Goal: Task Accomplishment & Management: Use online tool/utility

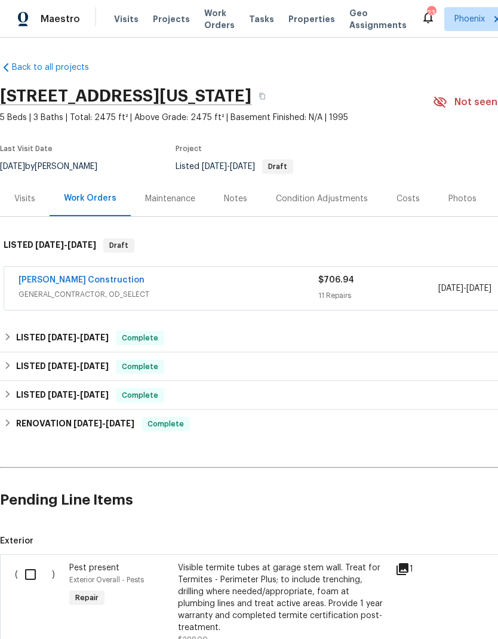
click at [25, 585] on input "checkbox" at bounding box center [35, 574] width 34 height 25
checkbox input "true"
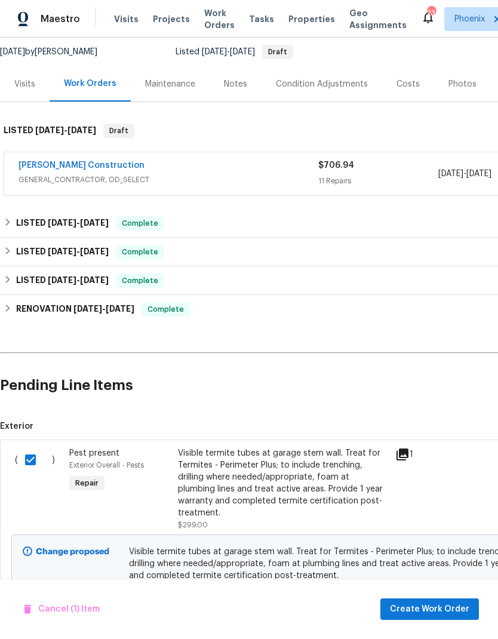
scroll to position [115, 0]
click at [445, 608] on span "Create Work Order" at bounding box center [429, 609] width 79 height 15
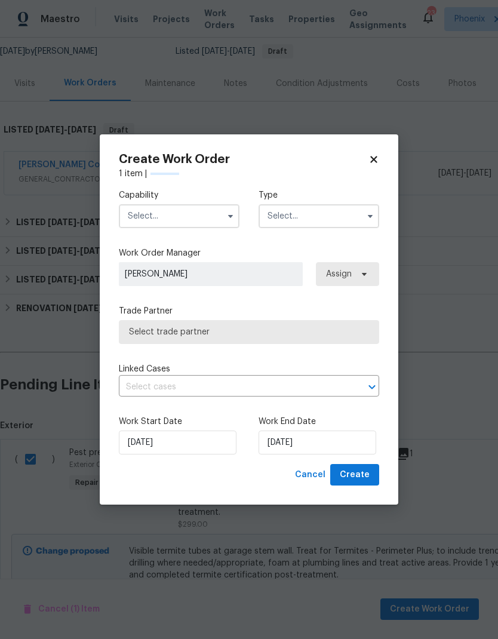
click at [191, 215] on input "text" at bounding box center [179, 216] width 121 height 24
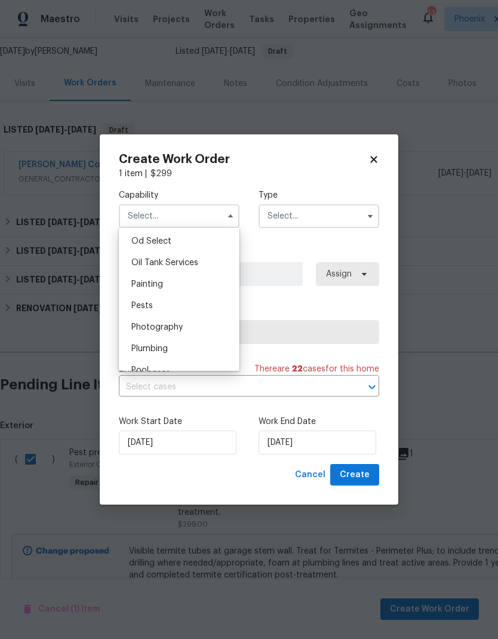
scroll to position [966, 0]
click at [140, 300] on span "Pests" at bounding box center [142, 301] width 22 height 8
type input "Pests"
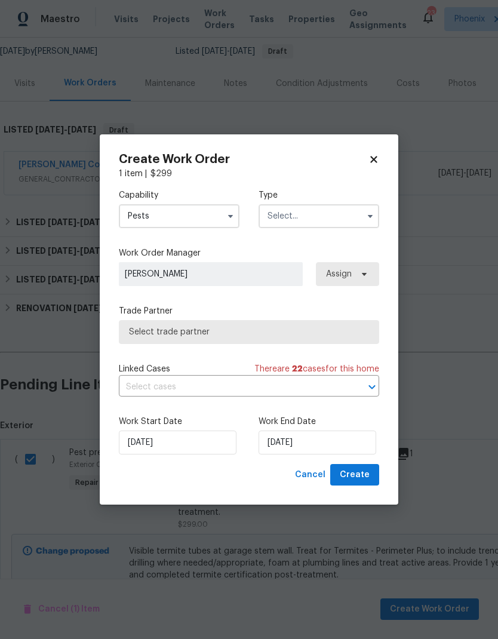
click at [300, 209] on input "text" at bounding box center [319, 216] width 121 height 24
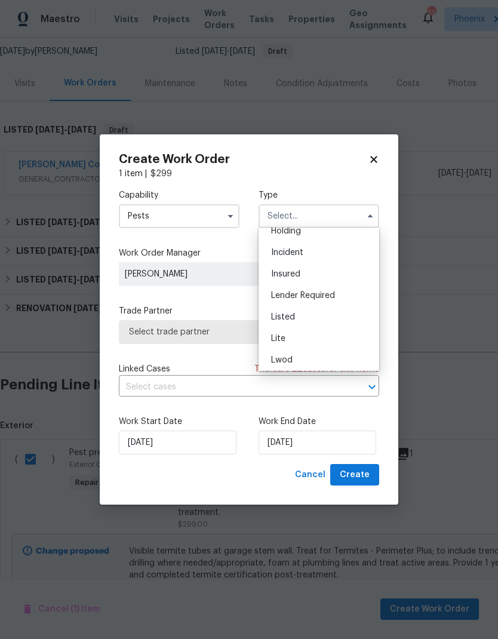
scroll to position [52, 0]
click at [284, 316] on span "Listed" at bounding box center [283, 318] width 24 height 8
type input "Listed"
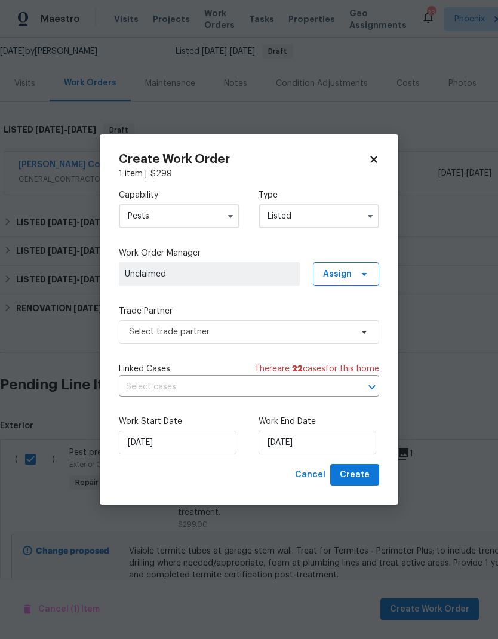
click at [339, 307] on label "Trade Partner" at bounding box center [249, 311] width 261 height 12
click at [339, 311] on label "Trade Partner" at bounding box center [249, 311] width 261 height 12
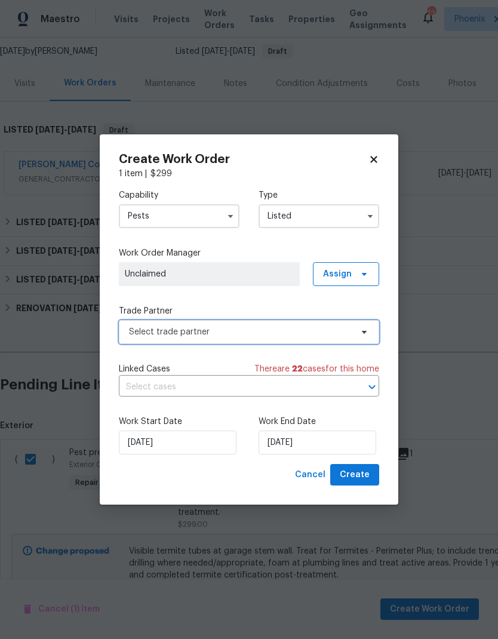
click at [278, 332] on span "Select trade partner" at bounding box center [240, 332] width 223 height 12
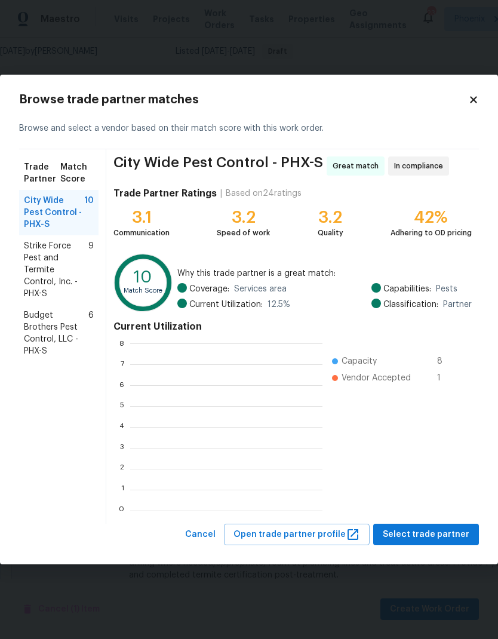
scroll to position [1, 1]
click at [66, 262] on span "Strike Force Pest and Termite Control, Inc. - PHX-S" at bounding box center [56, 270] width 65 height 60
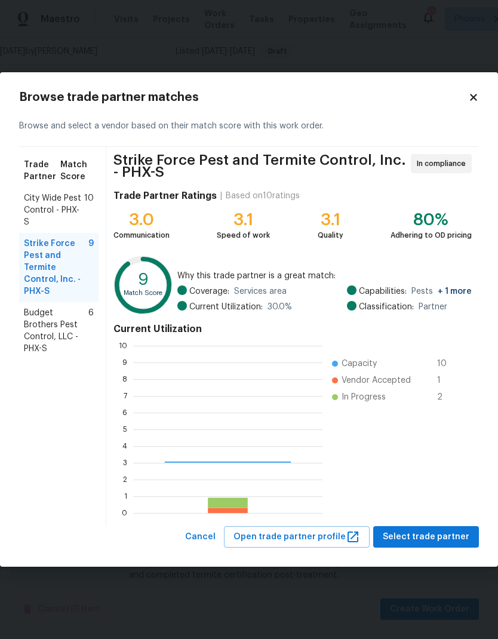
scroll to position [167, 189]
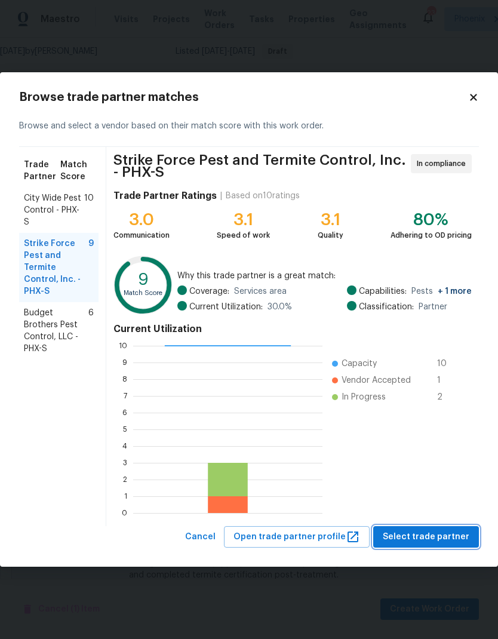
click at [462, 534] on span "Select trade partner" at bounding box center [426, 537] width 87 height 15
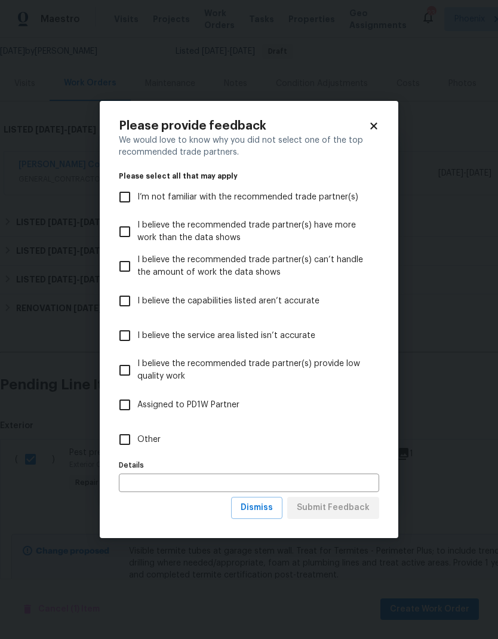
click at [124, 439] on input "Other" at bounding box center [124, 439] width 25 height 25
checkbox input "true"
click at [357, 509] on span "Submit Feedback" at bounding box center [333, 508] width 73 height 15
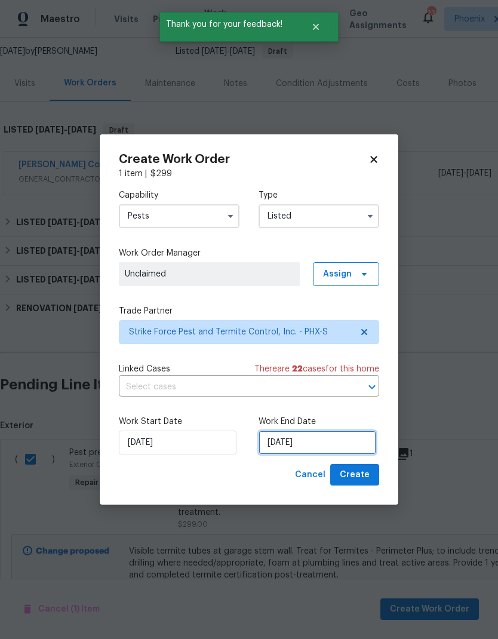
click at [347, 440] on input "[DATE]" at bounding box center [318, 443] width 118 height 24
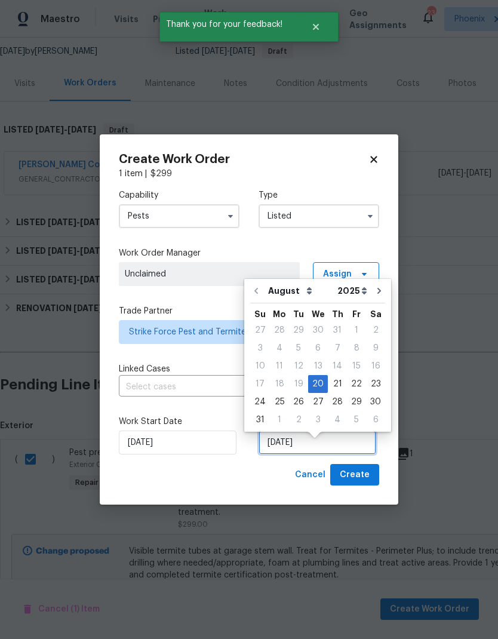
scroll to position [9, 0]
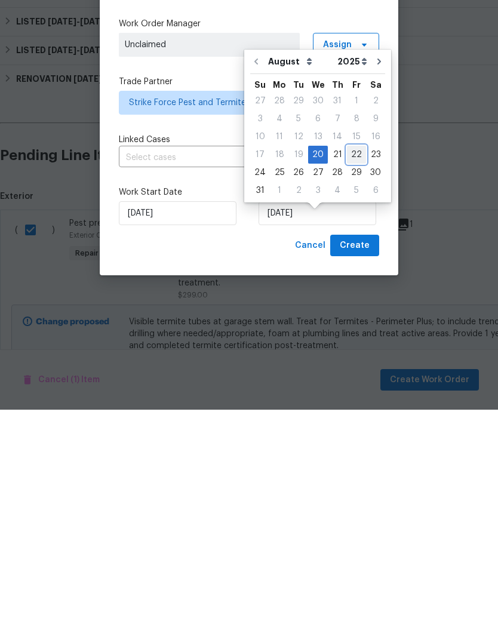
click at [355, 376] on div "22" at bounding box center [356, 384] width 19 height 17
type input "[DATE]"
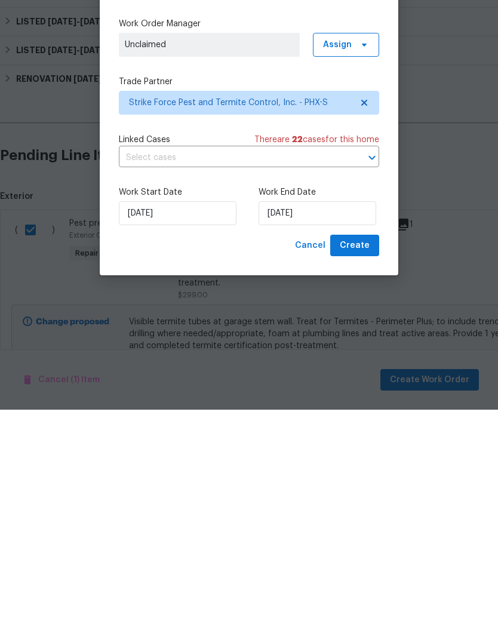
scroll to position [48, 0]
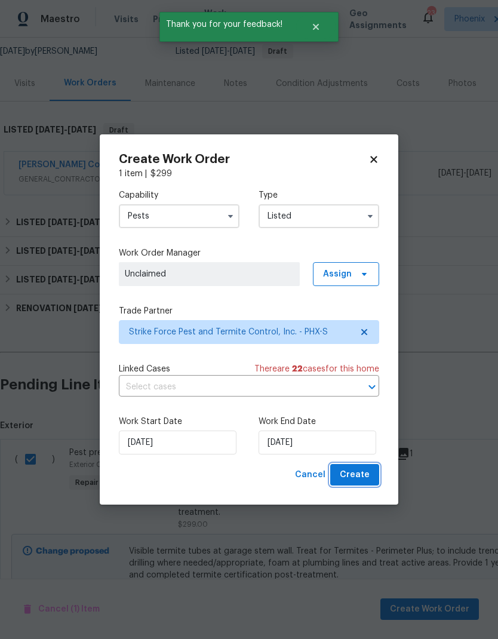
click at [358, 469] on span "Create" at bounding box center [355, 475] width 30 height 15
checkbox input "false"
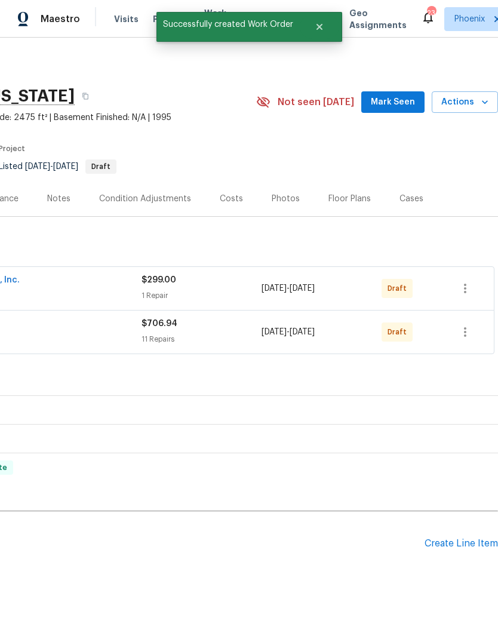
scroll to position [0, 177]
click at [467, 281] on icon "button" at bounding box center [465, 288] width 14 height 14
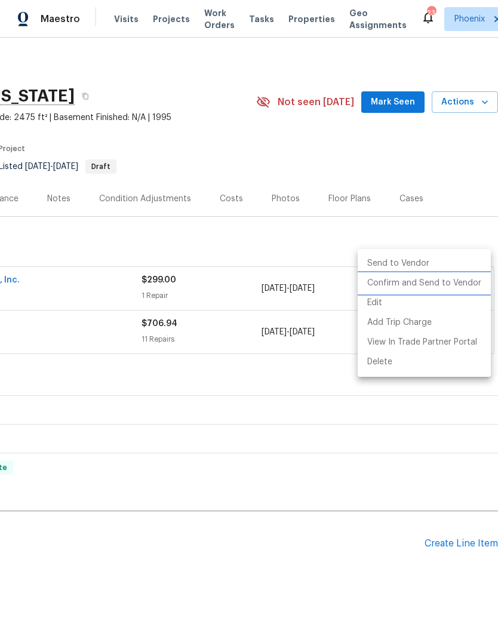
click at [445, 286] on li "Confirm and Send to Vendor" at bounding box center [424, 284] width 133 height 20
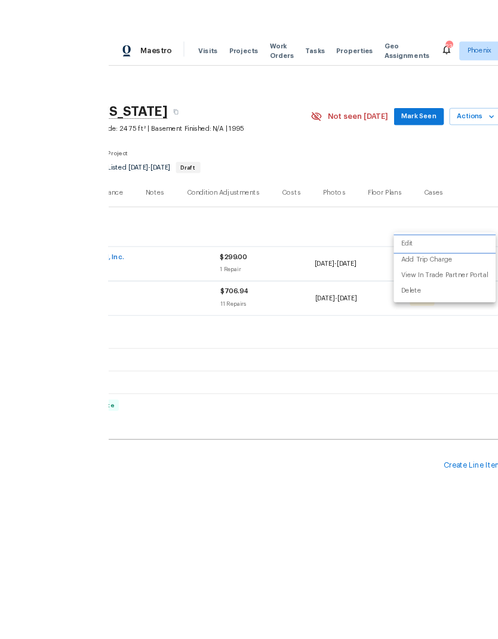
scroll to position [24, 0]
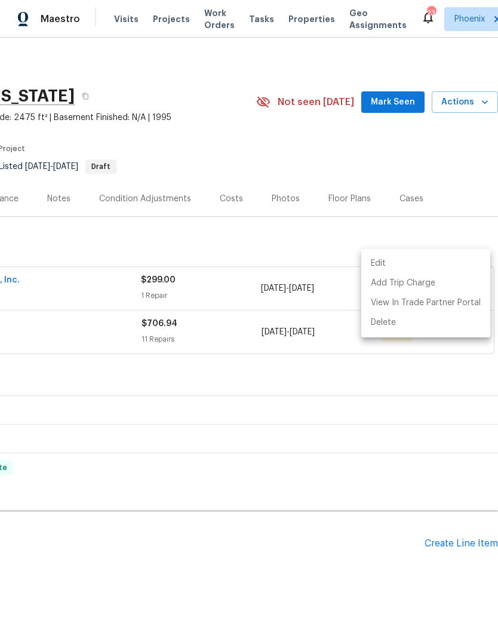
click at [285, 349] on div at bounding box center [249, 319] width 498 height 639
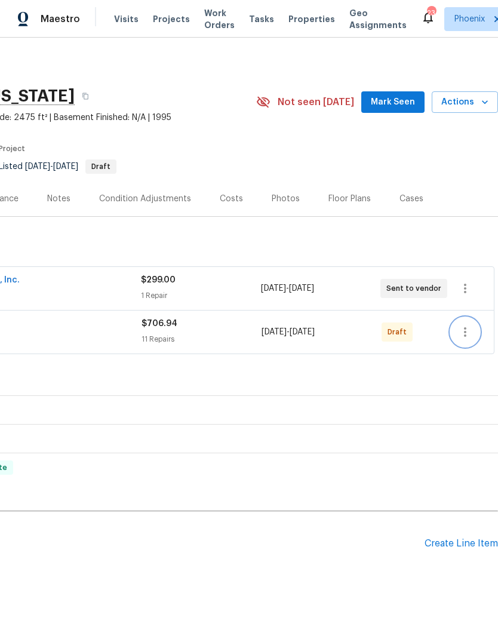
click at [471, 325] on icon "button" at bounding box center [465, 332] width 14 height 14
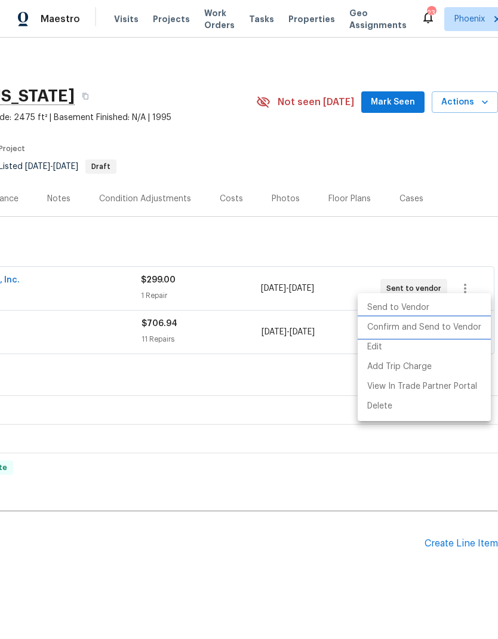
click at [447, 330] on li "Confirm and Send to Vendor" at bounding box center [424, 328] width 133 height 20
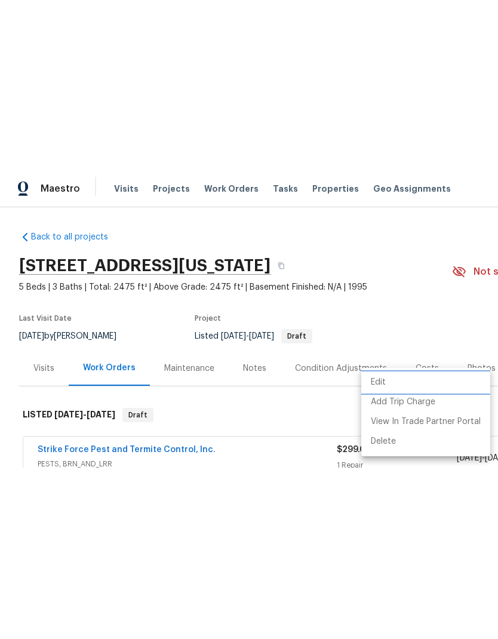
scroll to position [2, 0]
